Goal: Navigation & Orientation: Find specific page/section

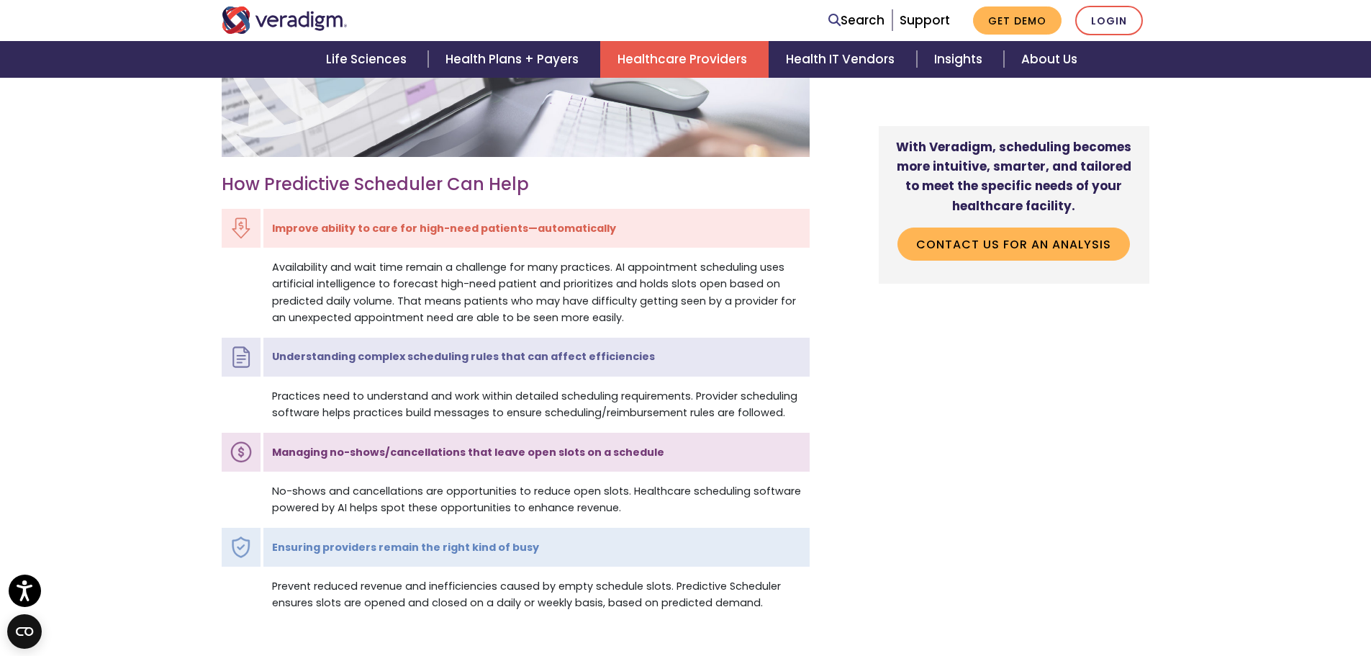
scroll to position [1295, 0]
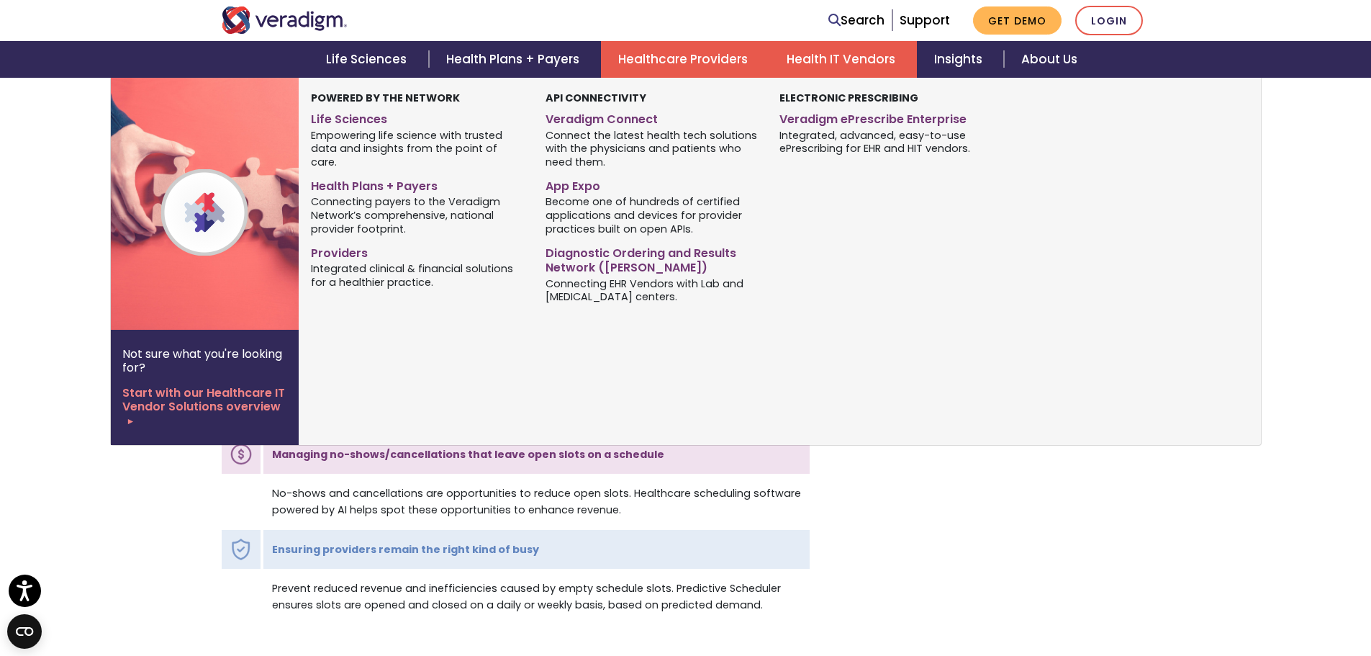
click at [828, 57] on link "Health IT Vendors" at bounding box center [843, 59] width 148 height 37
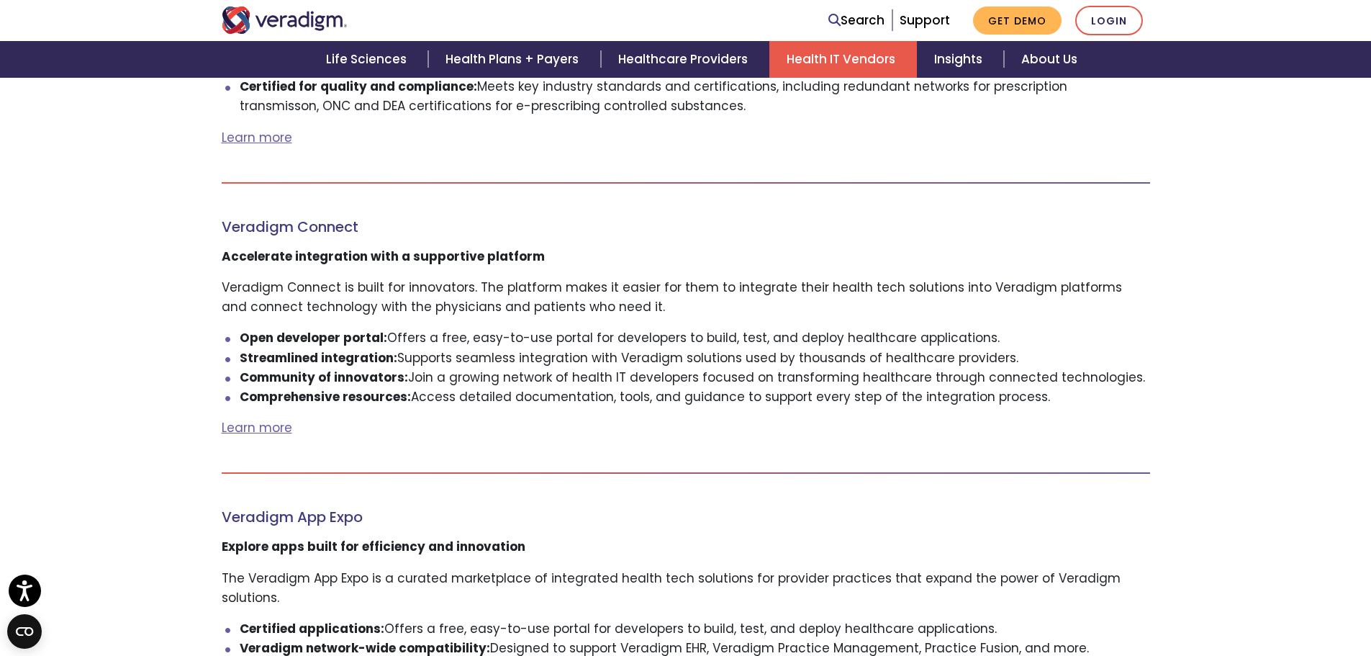
scroll to position [1511, 0]
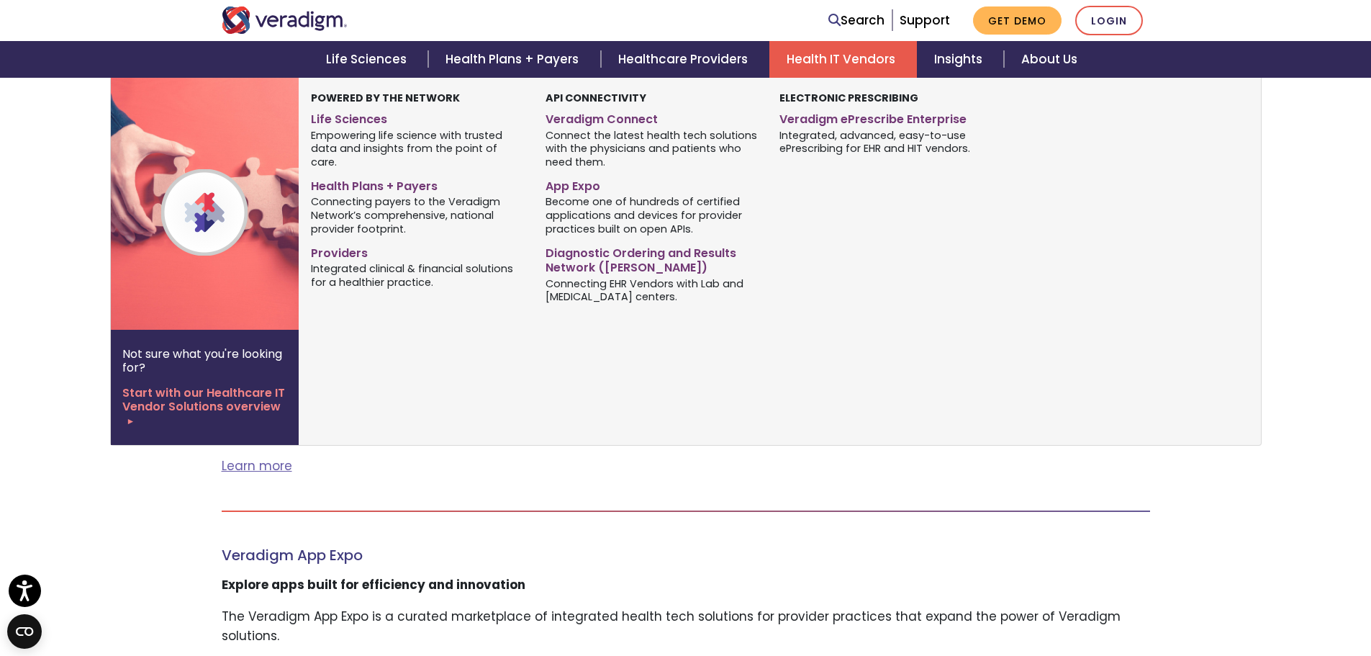
click at [814, 60] on link "Health IT Vendors" at bounding box center [843, 59] width 148 height 37
